Goal: Navigation & Orientation: Find specific page/section

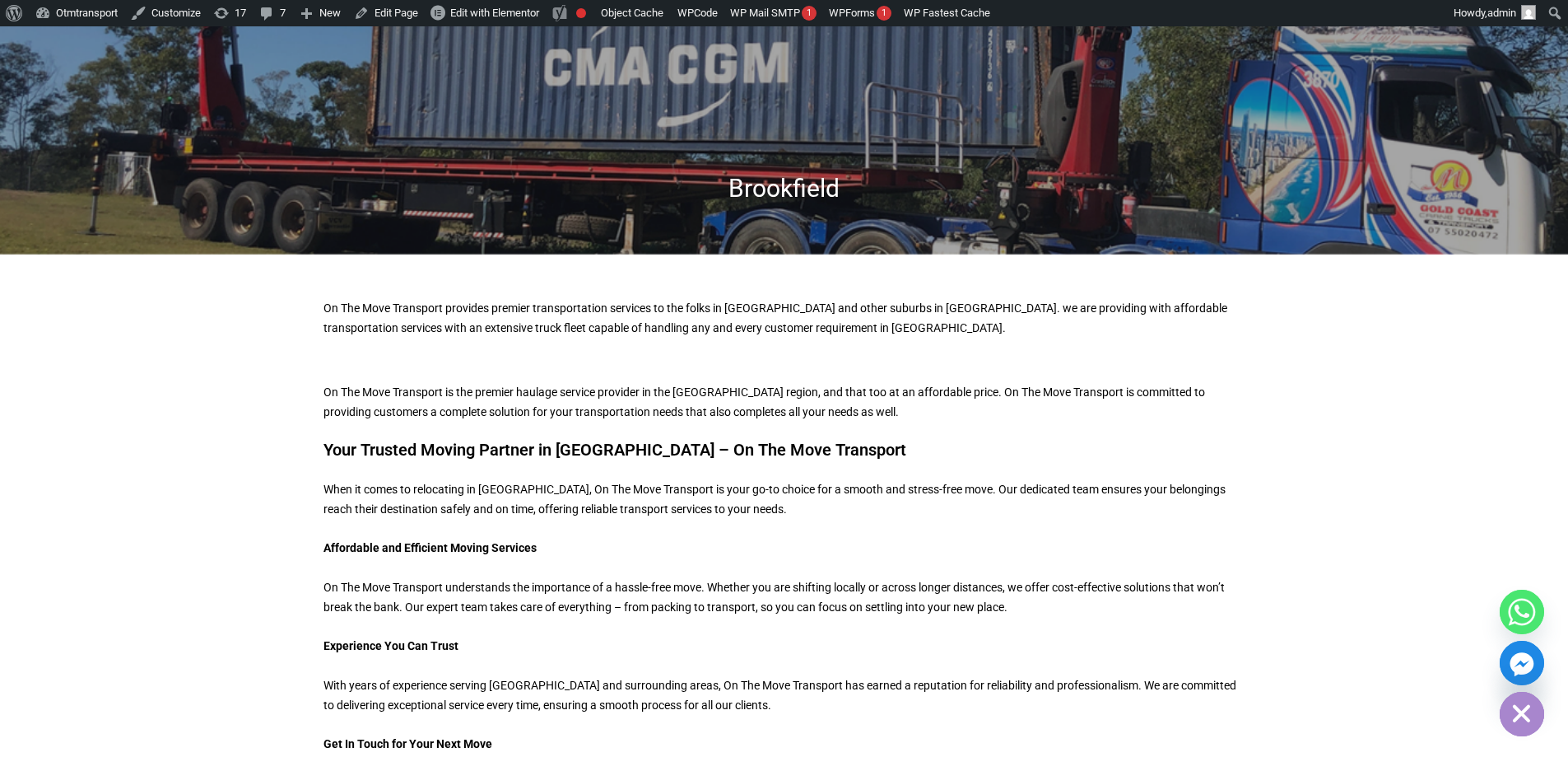
scroll to position [412, 0]
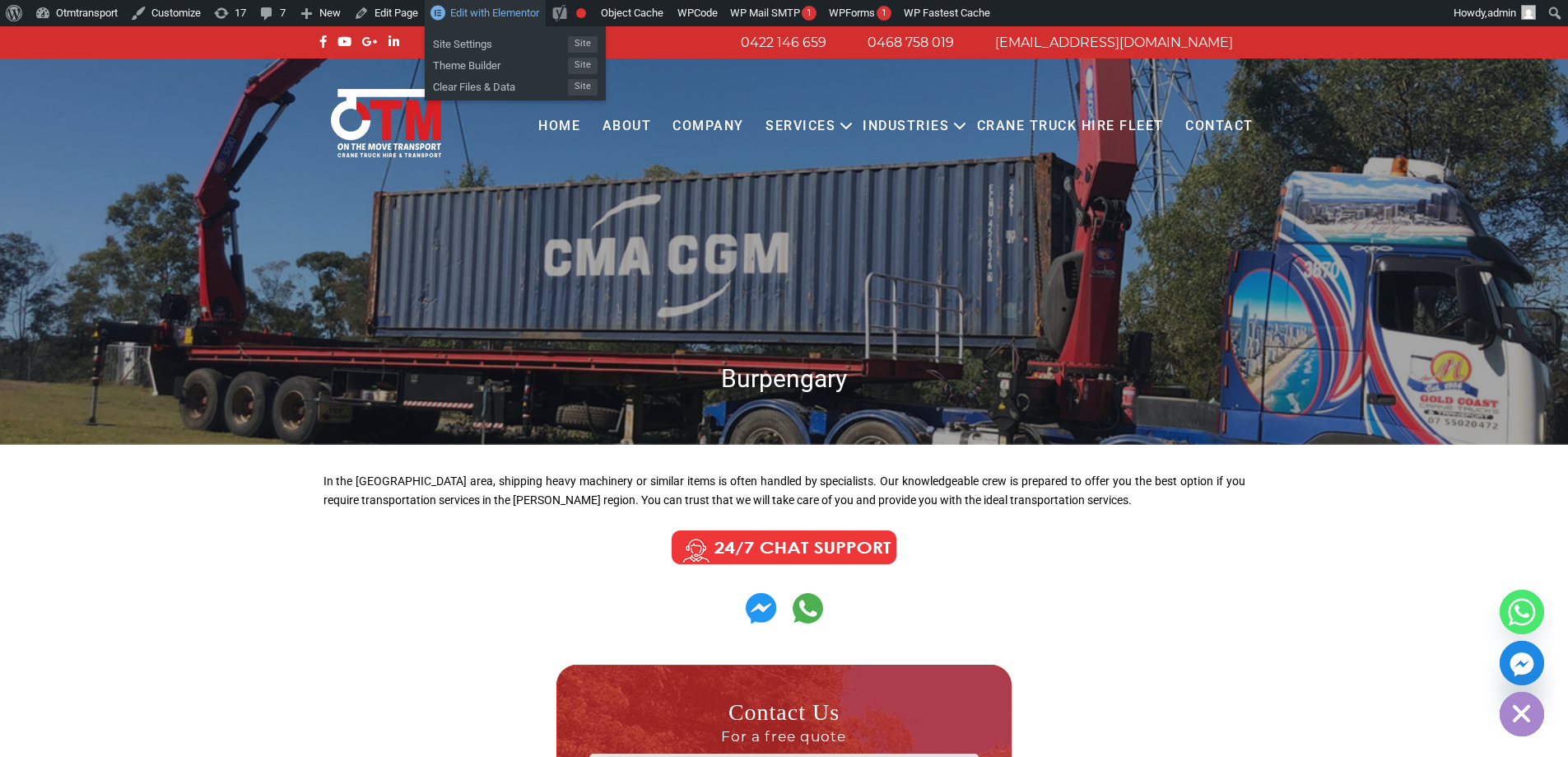
click at [502, 15] on span "Edit with Elementor" at bounding box center [494, 12] width 89 height 12
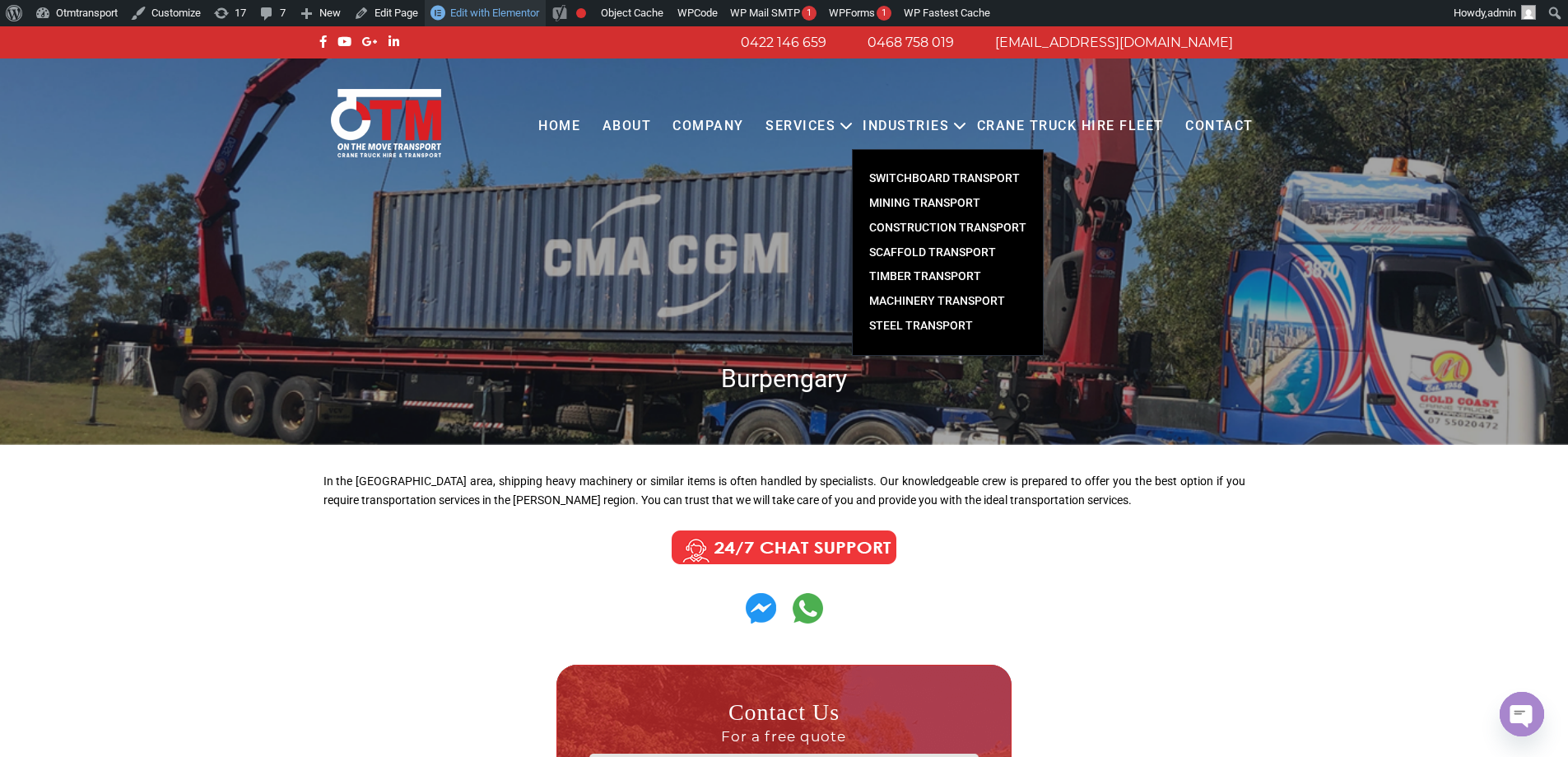
scroll to position [330, 0]
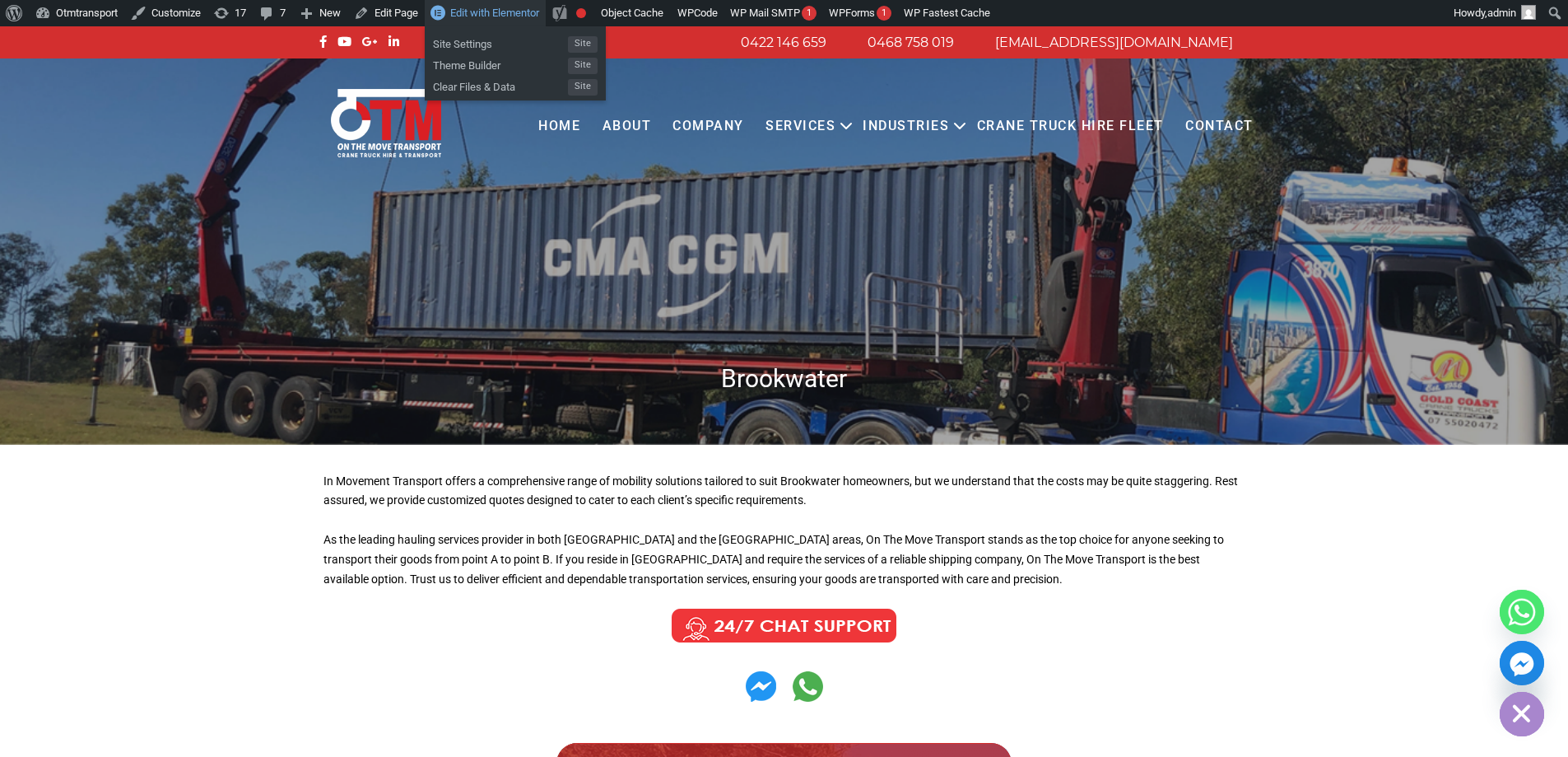
click at [529, 13] on span "Edit with Elementor" at bounding box center [494, 12] width 89 height 12
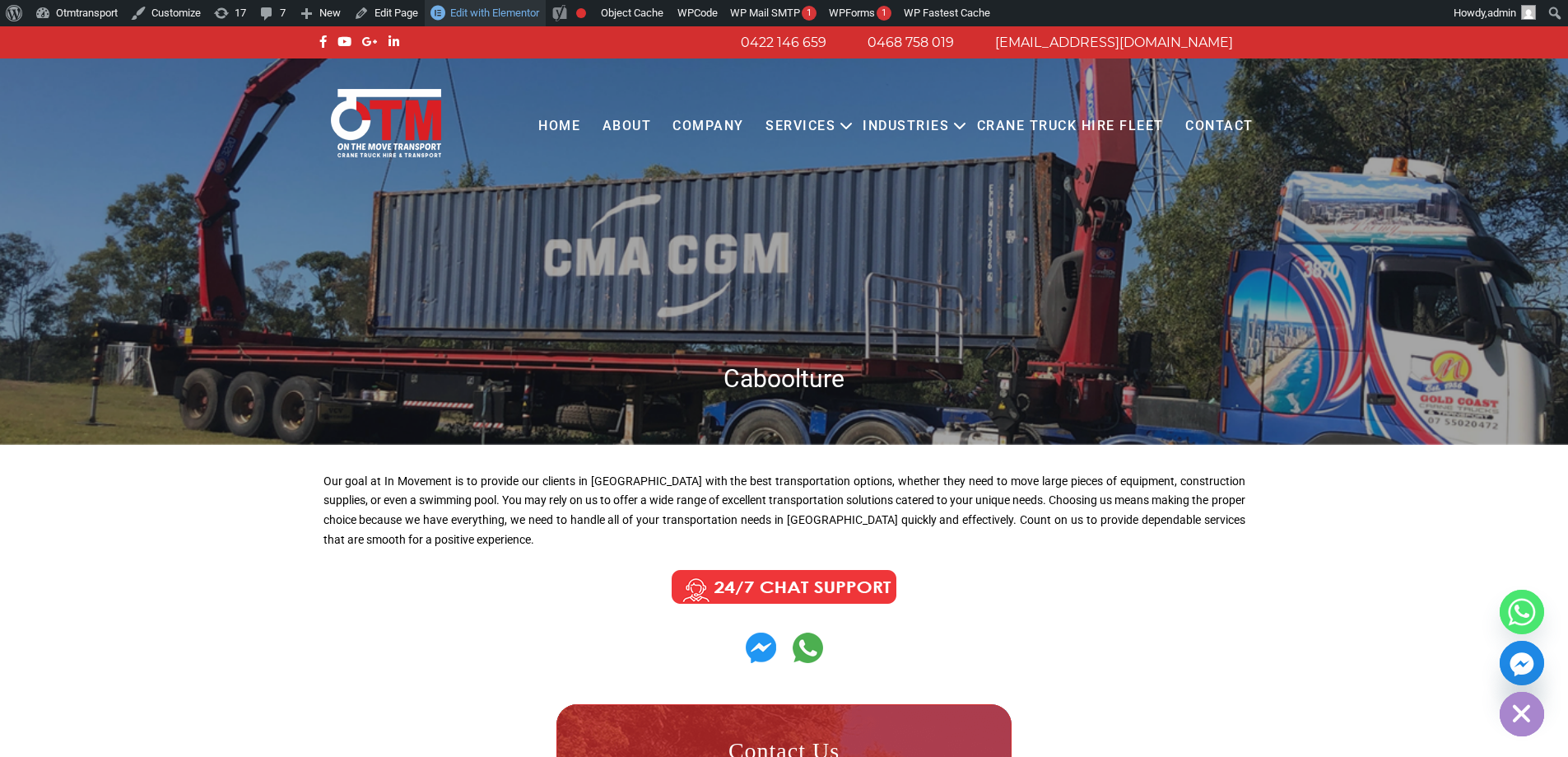
click at [472, 18] on span "Edit with Elementor" at bounding box center [494, 12] width 89 height 12
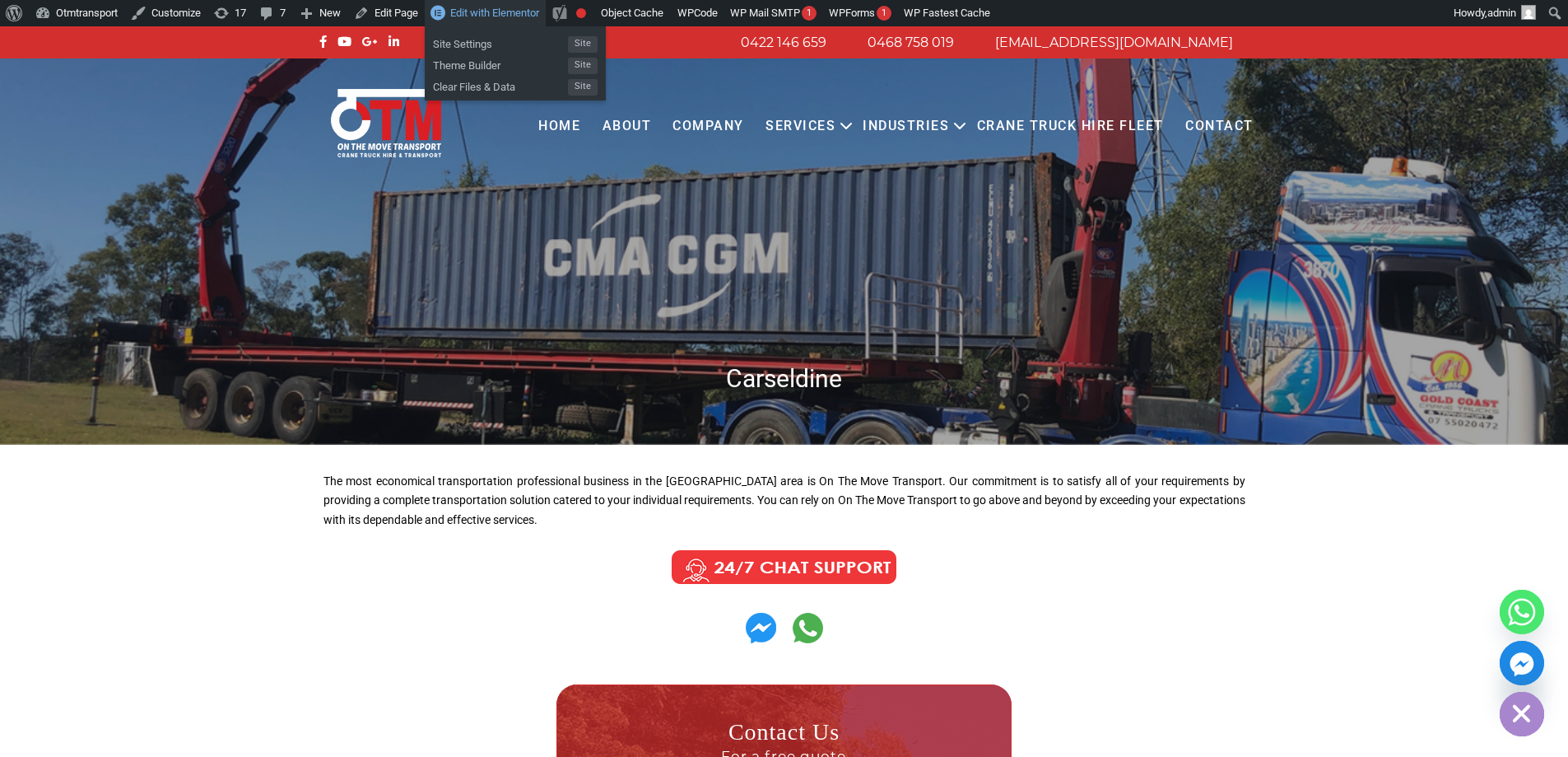
click at [498, 19] on span "Edit with Elementor" at bounding box center [494, 12] width 89 height 12
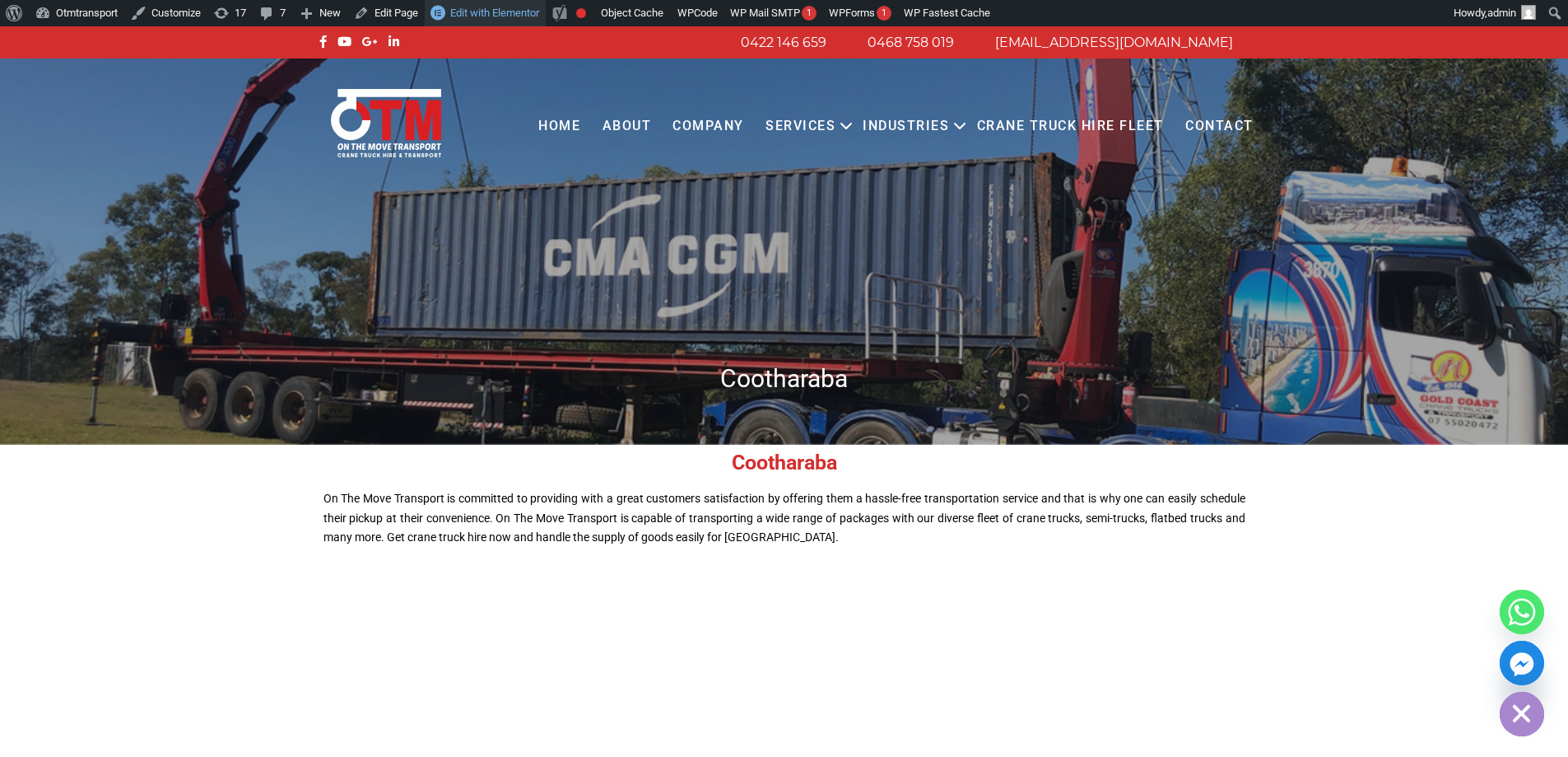
click at [492, 16] on span "Edit with Elementor" at bounding box center [494, 12] width 89 height 12
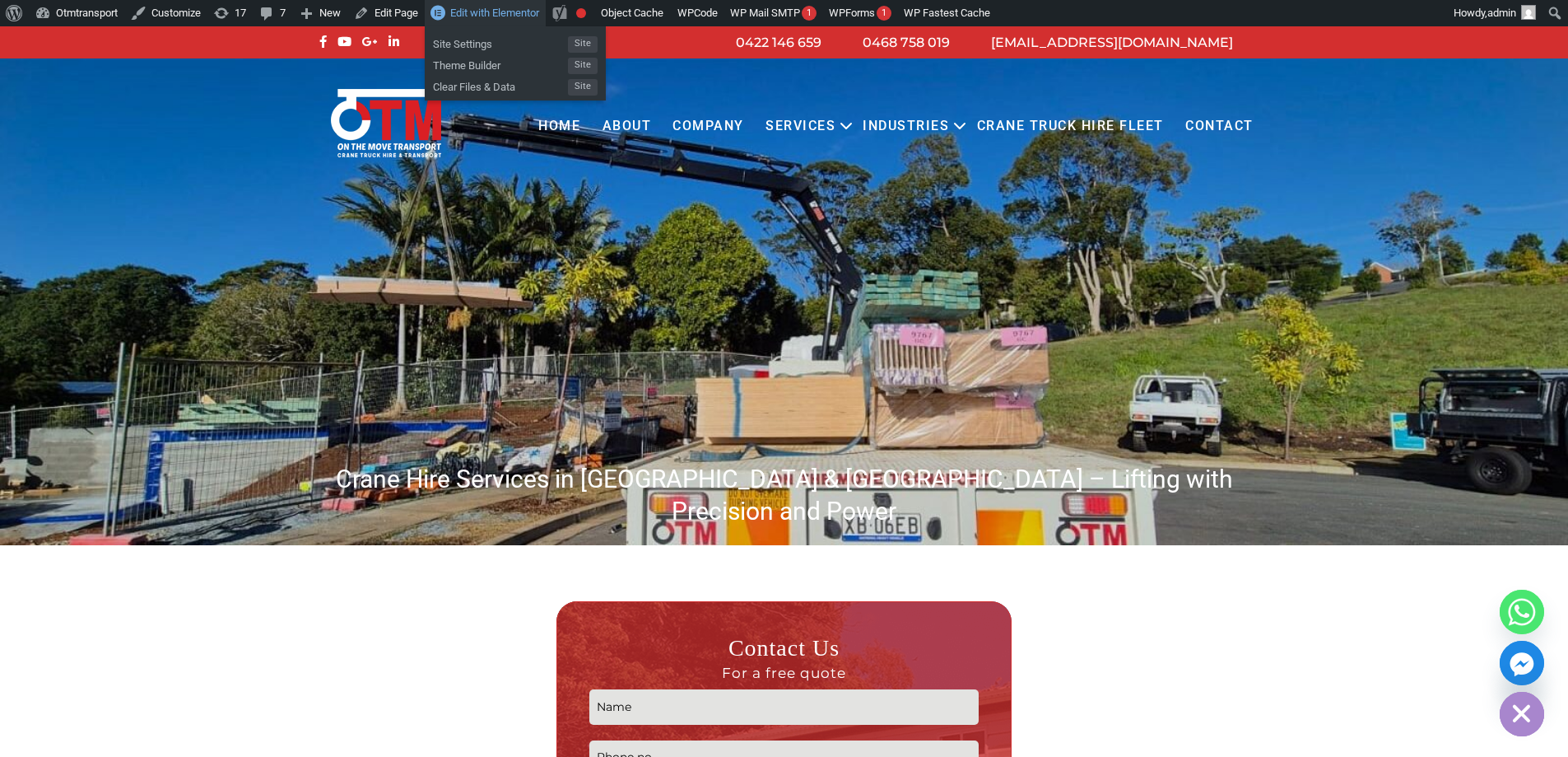
click at [497, 16] on span "Edit with Elementor" at bounding box center [494, 12] width 89 height 12
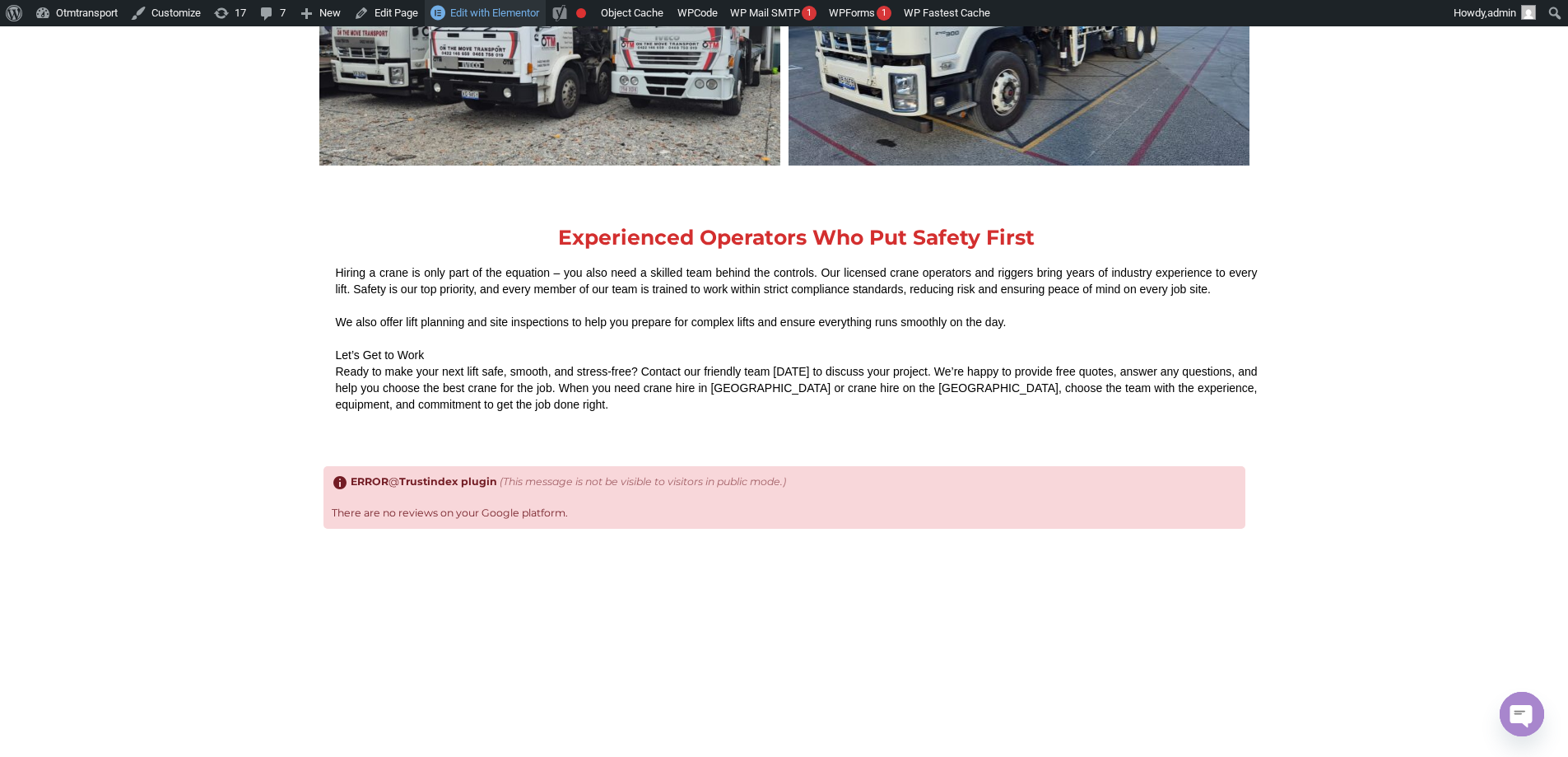
scroll to position [2903, 0]
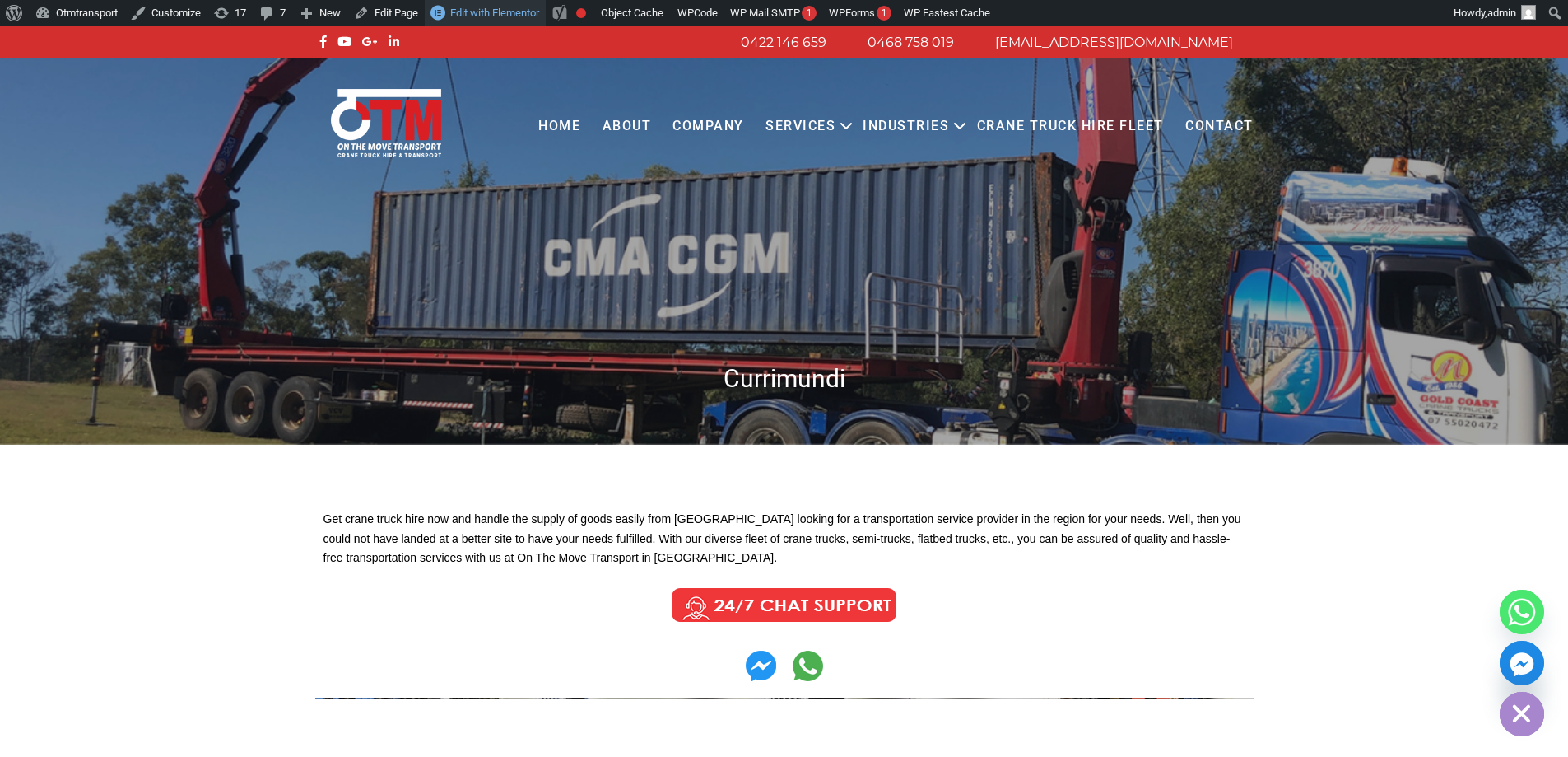
click at [521, 22] on link "Edit with Elementor" at bounding box center [484, 13] width 121 height 26
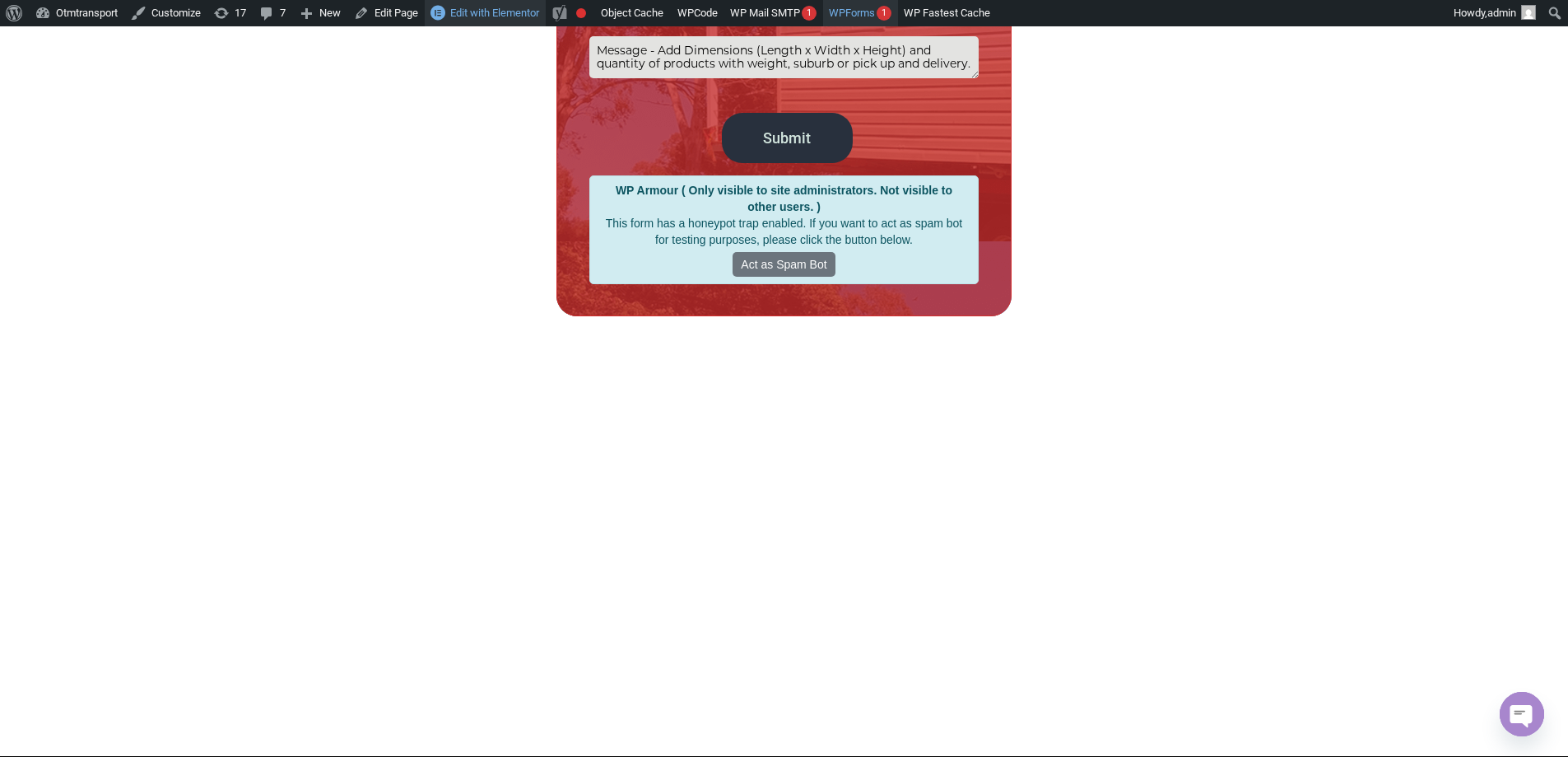
scroll to position [658, 0]
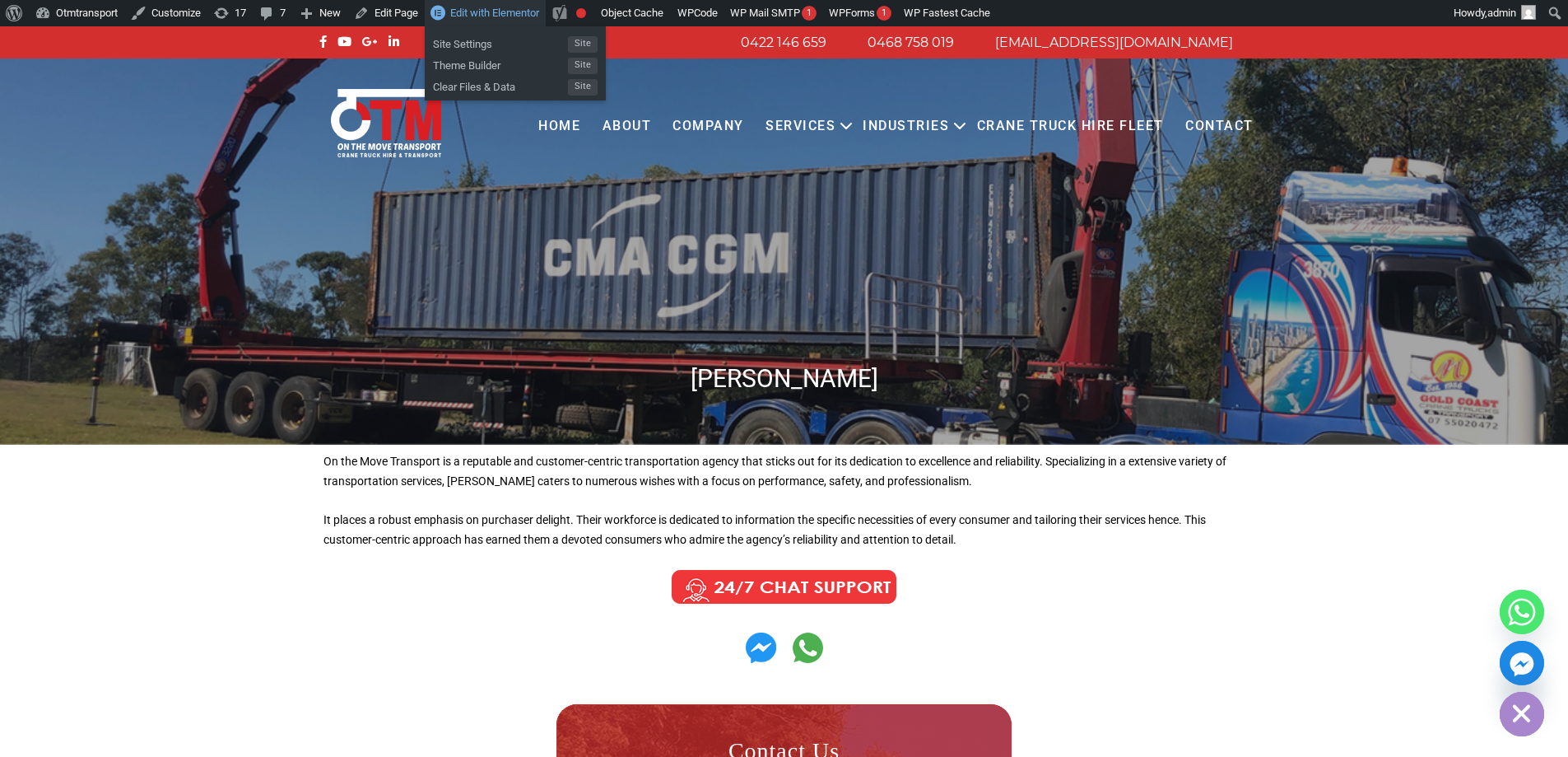
click at [498, 9] on span "Edit with Elementor" at bounding box center [494, 12] width 89 height 12
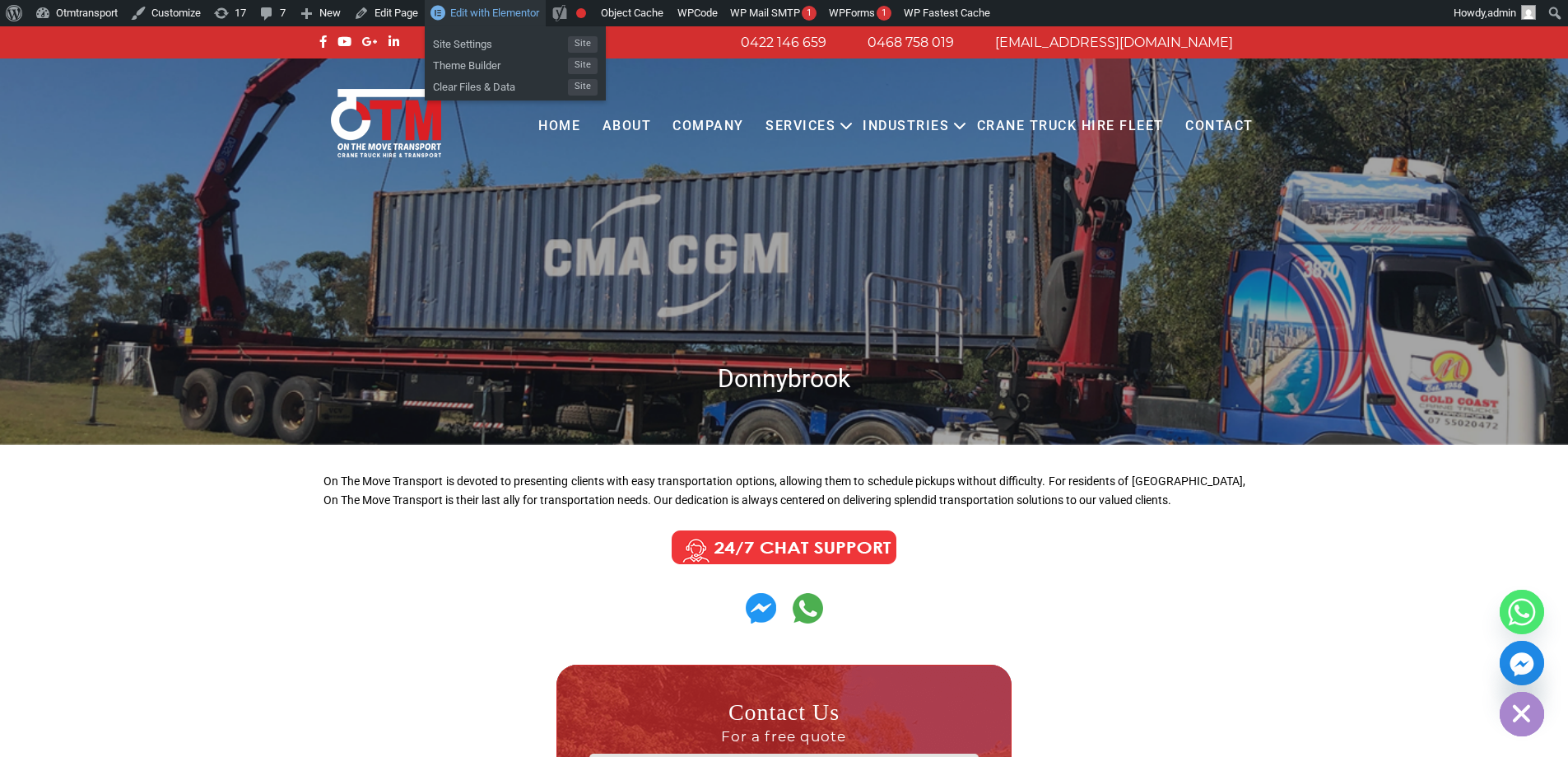
click at [518, 19] on link "Edit with Elementor" at bounding box center [484, 13] width 121 height 26
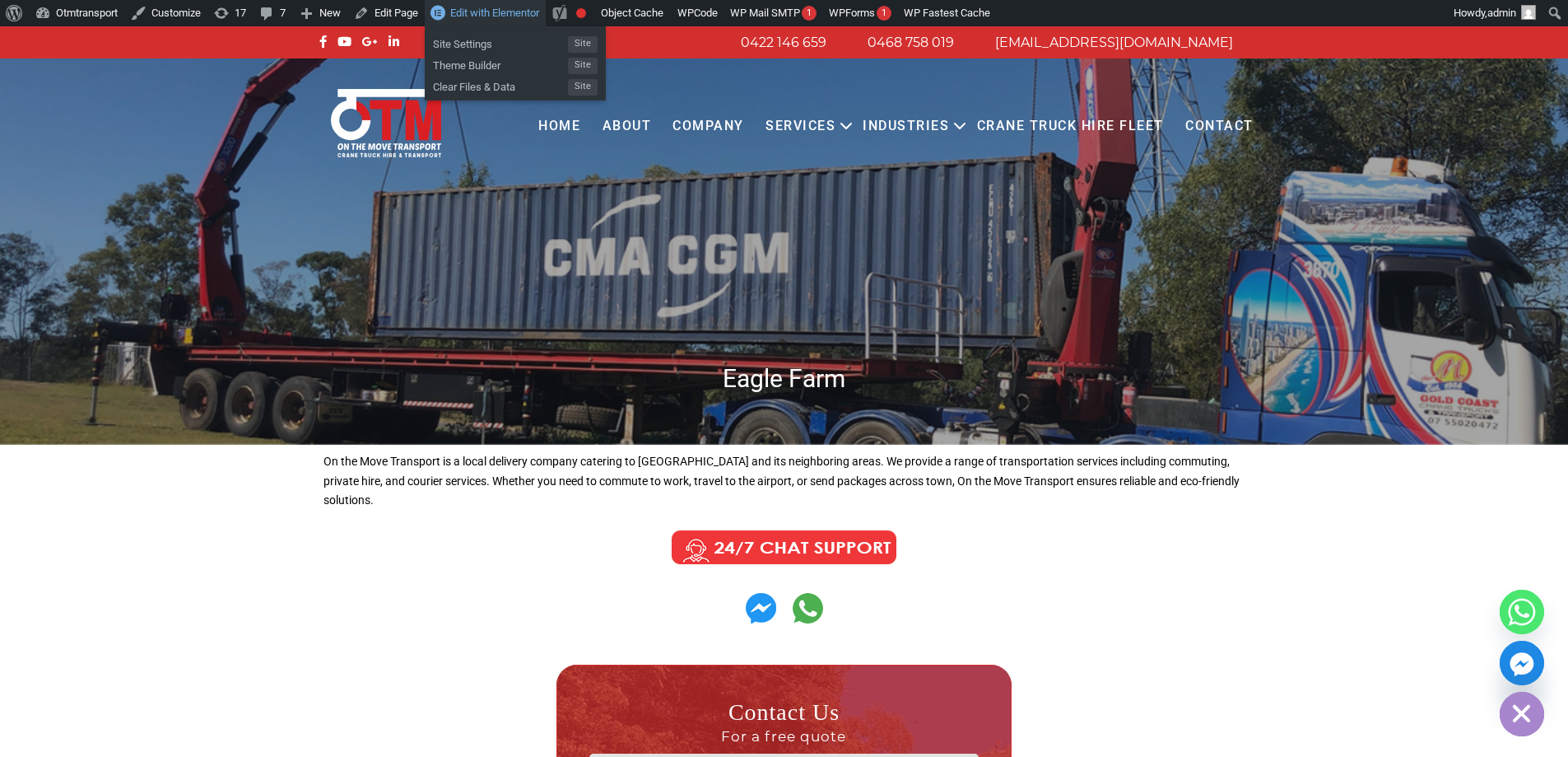
click at [519, 19] on span "Edit with Elementor" at bounding box center [494, 12] width 89 height 12
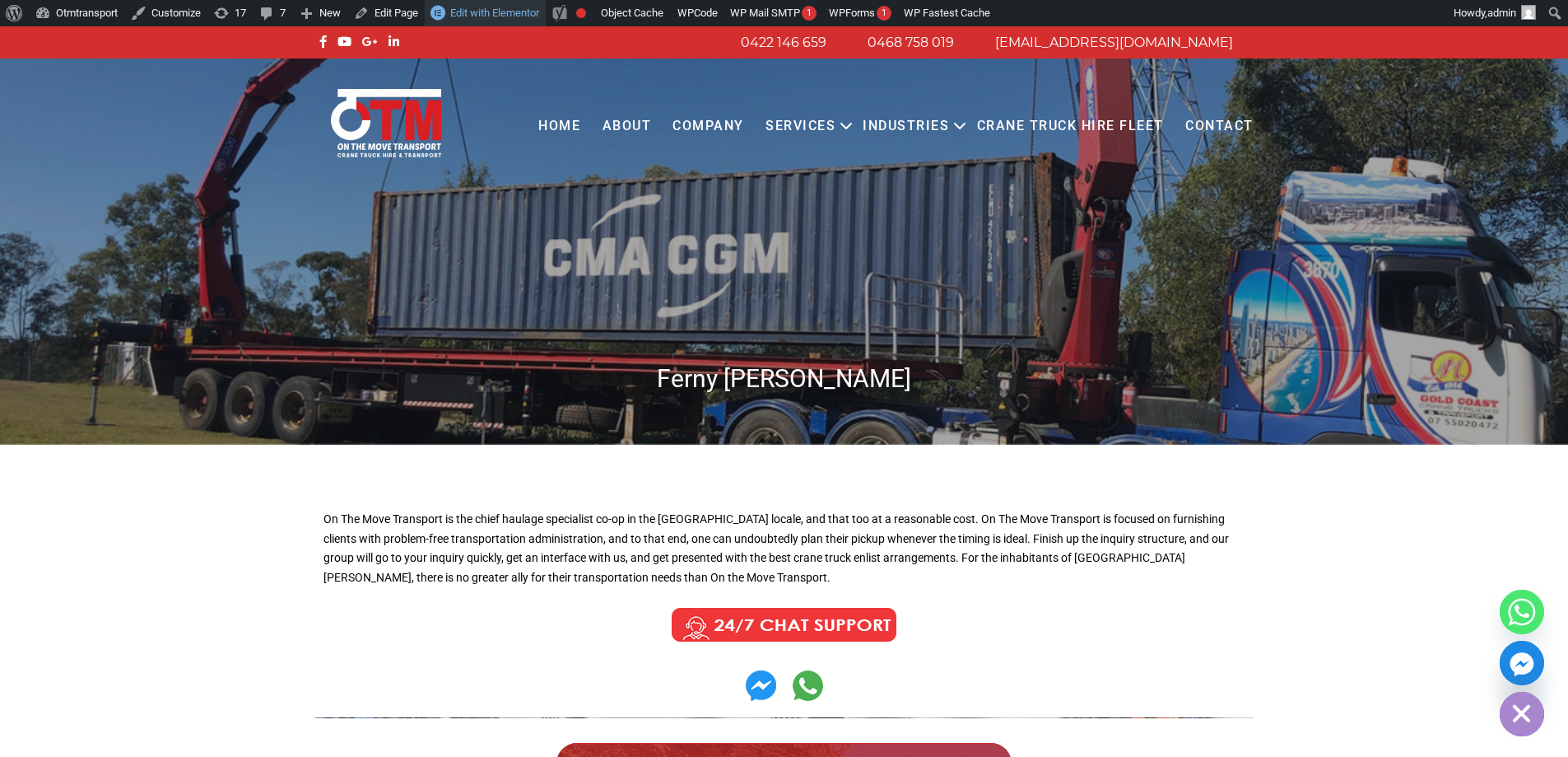
click at [504, 16] on span "Edit with Elementor" at bounding box center [494, 12] width 89 height 12
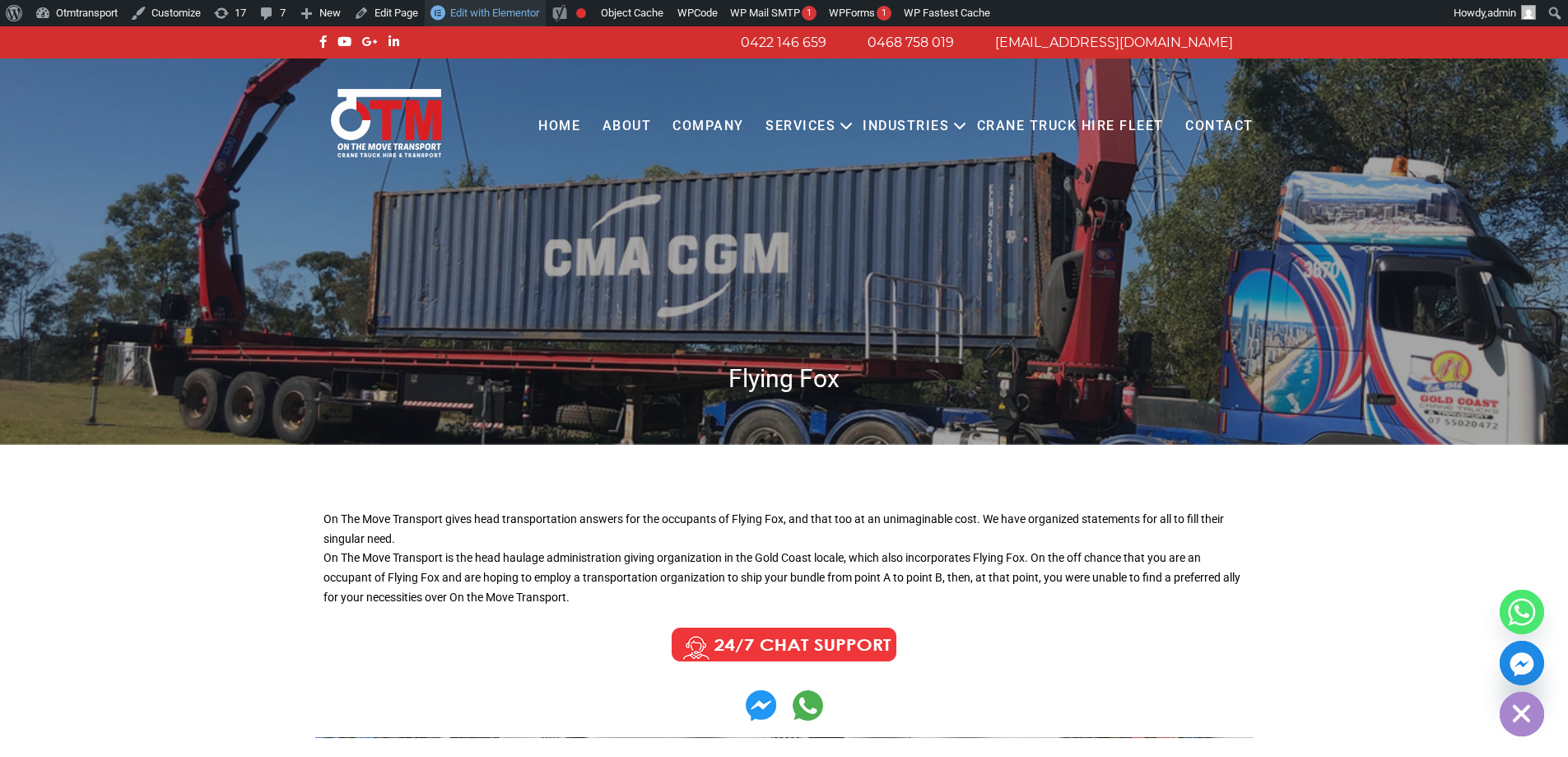
click at [475, 13] on span "Edit with Elementor" at bounding box center [494, 12] width 89 height 12
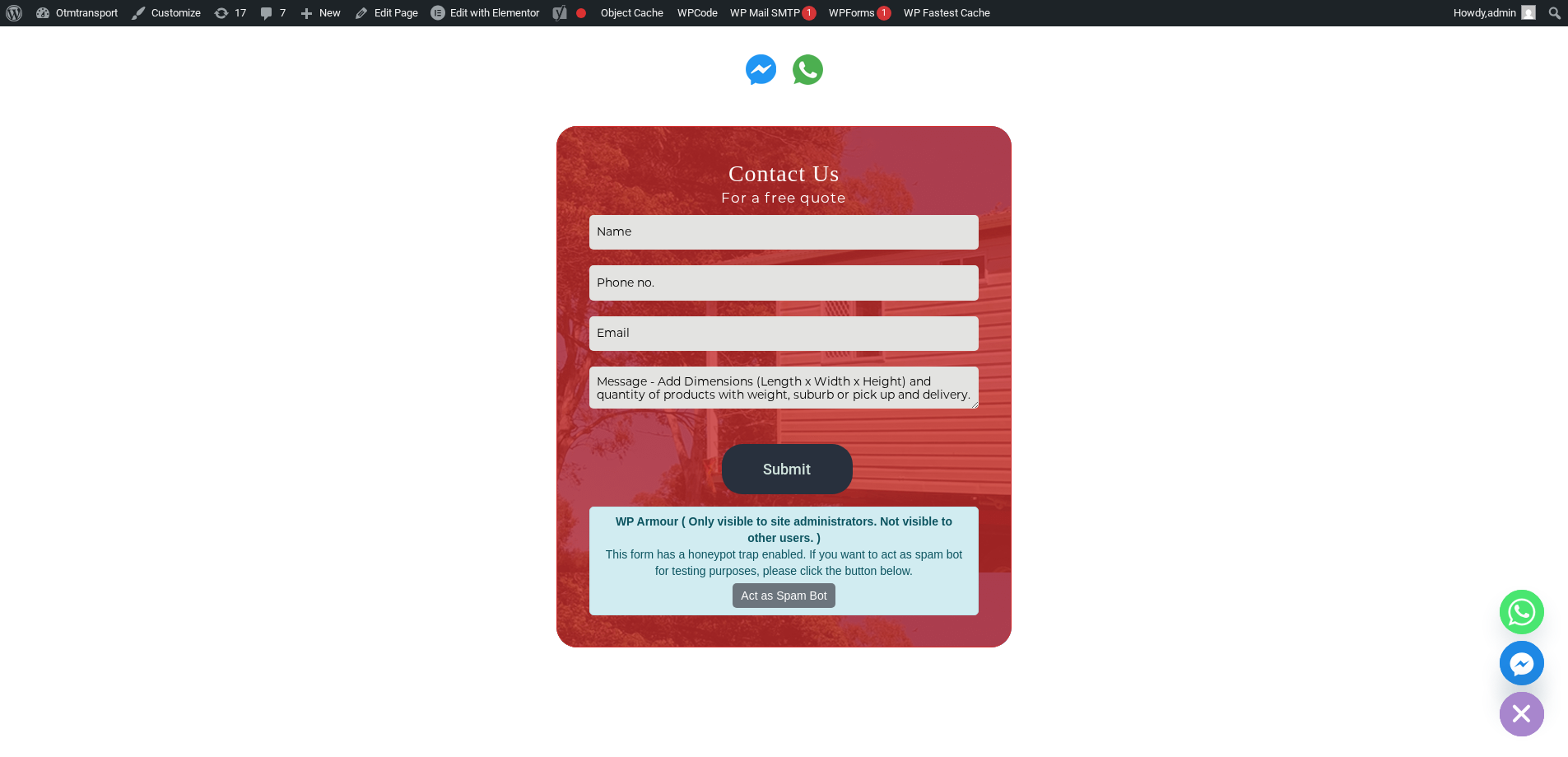
scroll to position [330, 0]
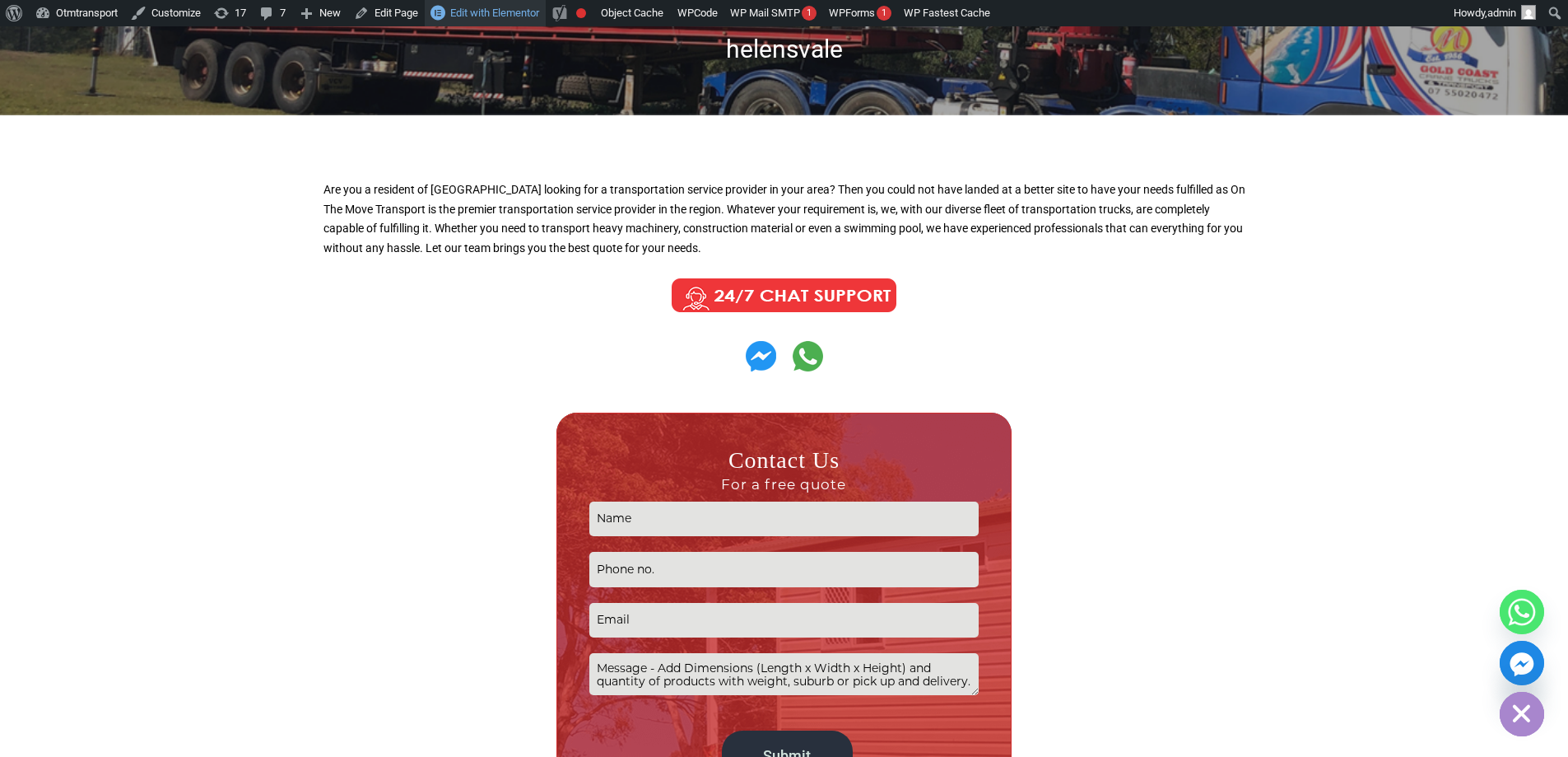
click at [524, 12] on span "Edit with Elementor" at bounding box center [494, 12] width 89 height 12
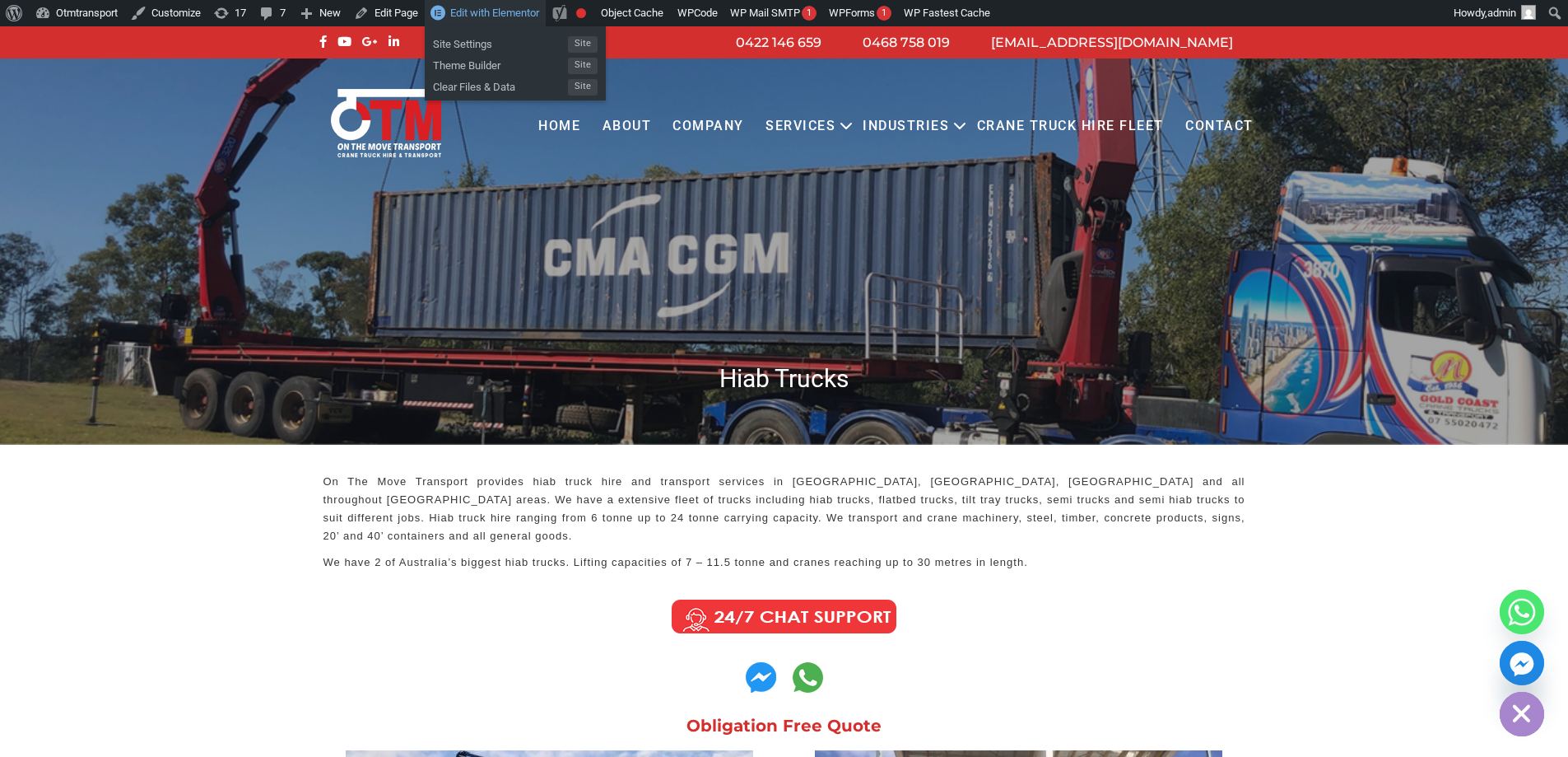
click at [510, 6] on span "Edit with Elementor" at bounding box center [494, 12] width 89 height 12
